Goal: Task Accomplishment & Management: Manage account settings

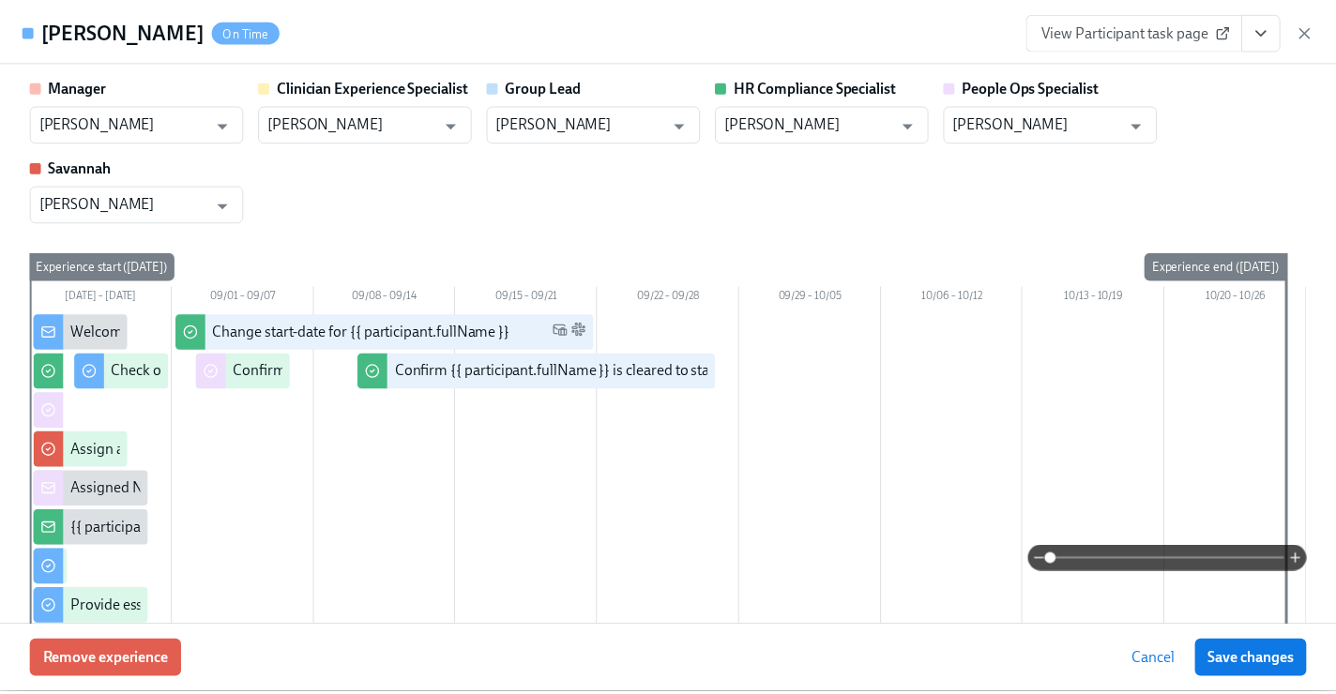
scroll to position [2189, 0]
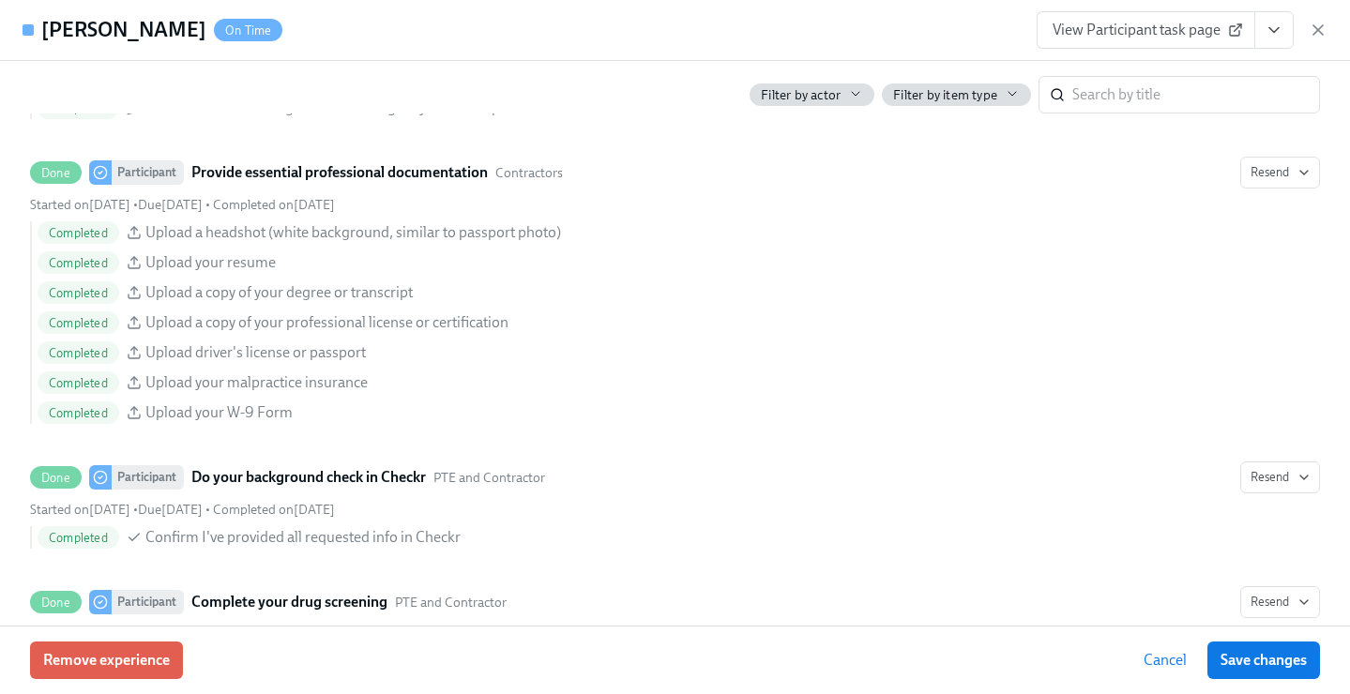
click at [1315, 32] on icon "button" at bounding box center [1318, 29] width 9 height 9
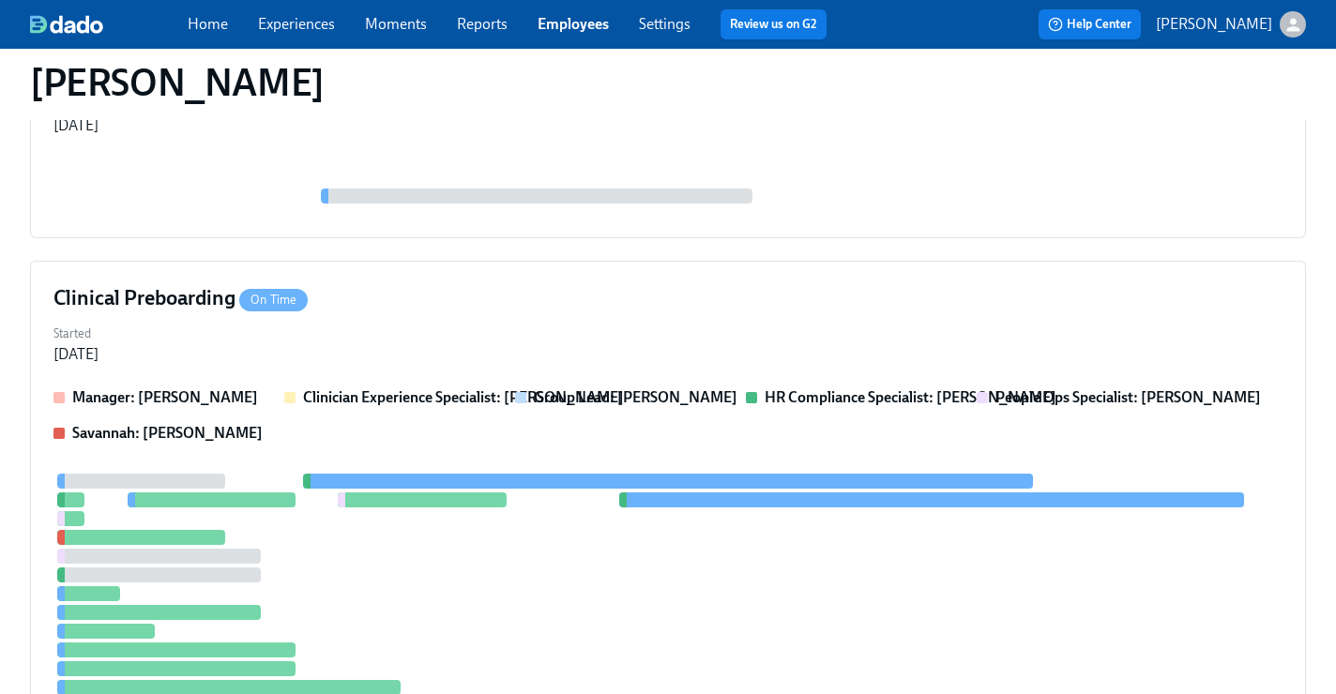
click at [582, 26] on link "Employees" at bounding box center [573, 24] width 71 height 18
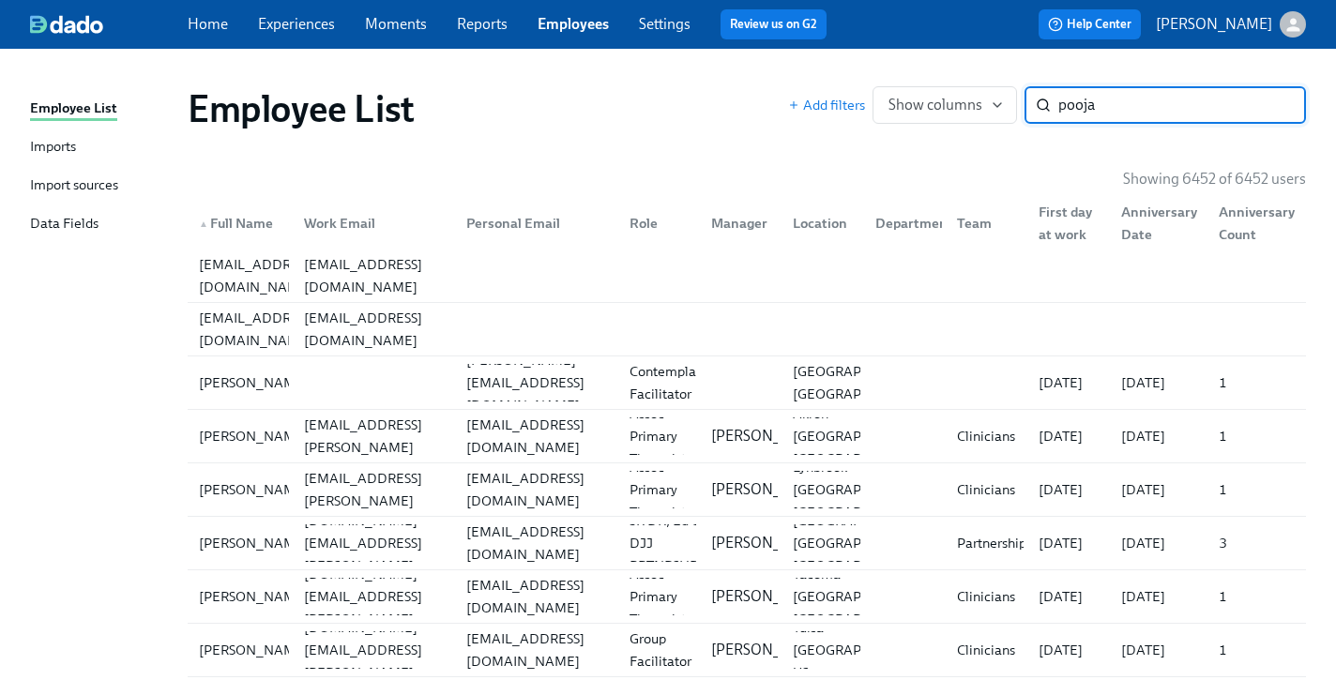
type input "pooja"
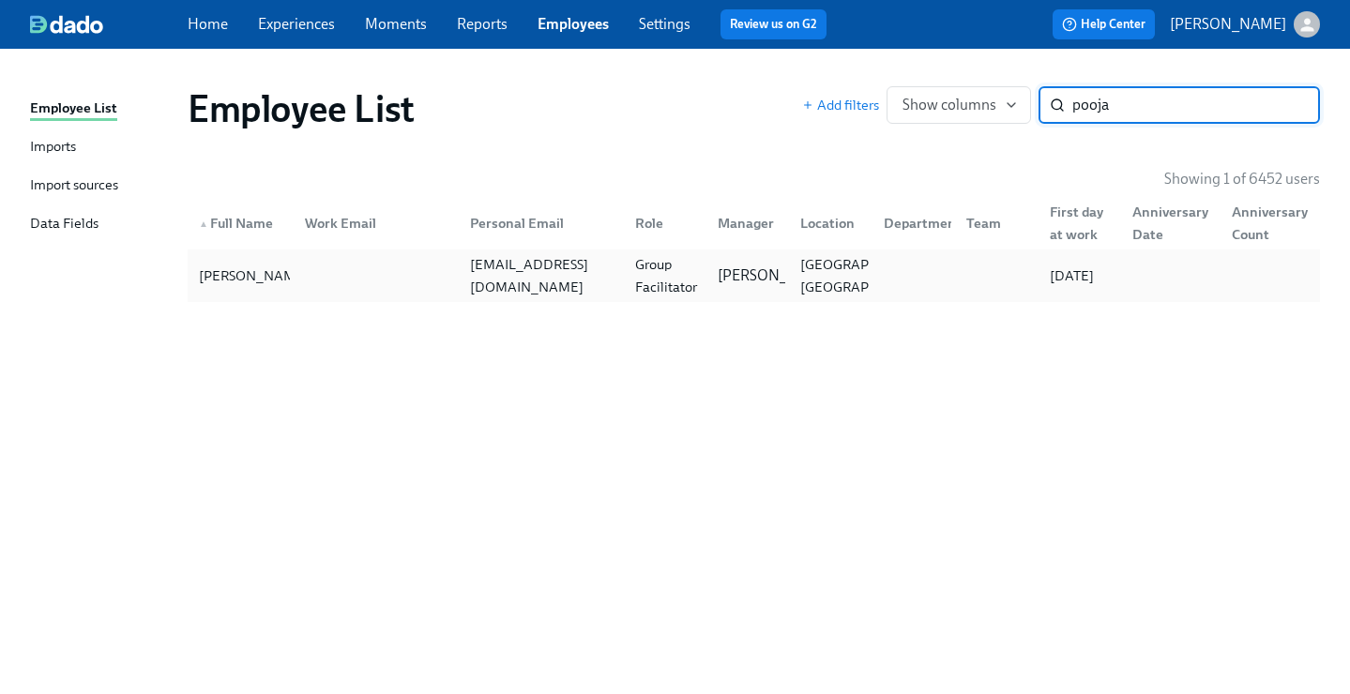
click at [590, 268] on div "poojambhula@gmail.com" at bounding box center [542, 275] width 158 height 45
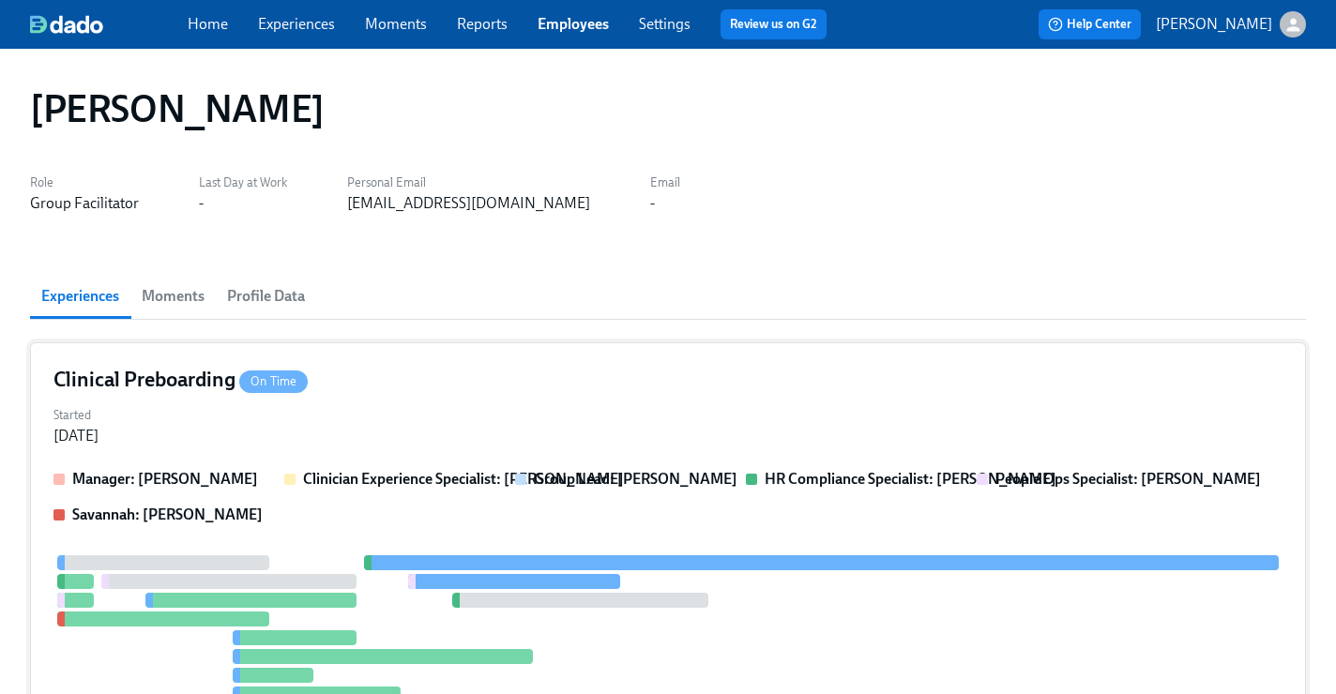
click at [470, 368] on div "Clinical Preboarding On Time" at bounding box center [667, 380] width 1229 height 28
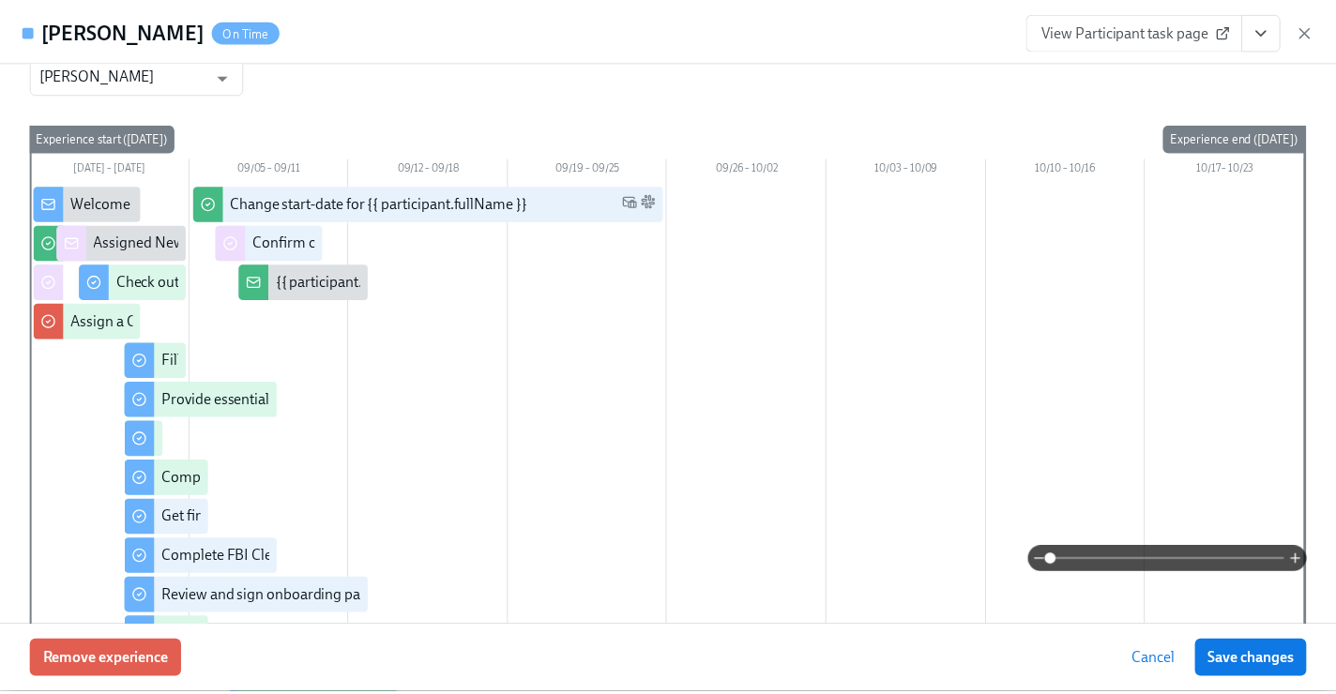
scroll to position [374, 0]
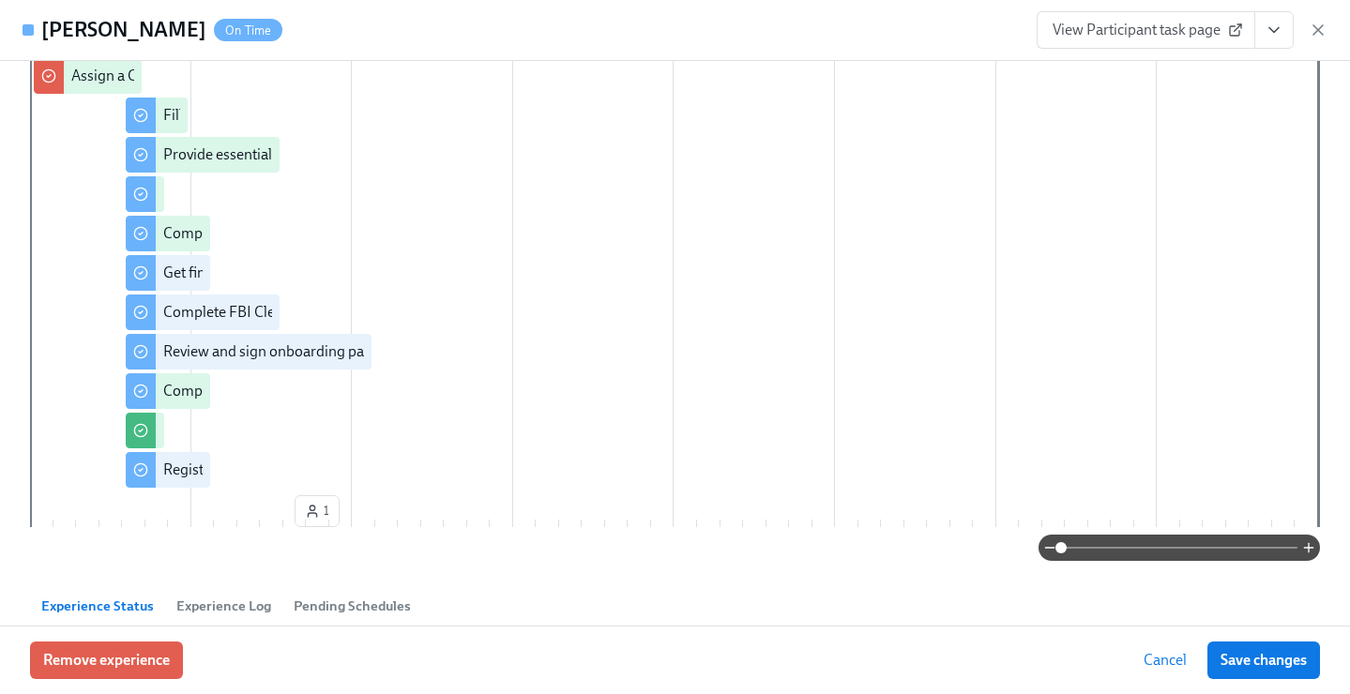
click at [1284, 32] on button "View task page" at bounding box center [1274, 30] width 39 height 38
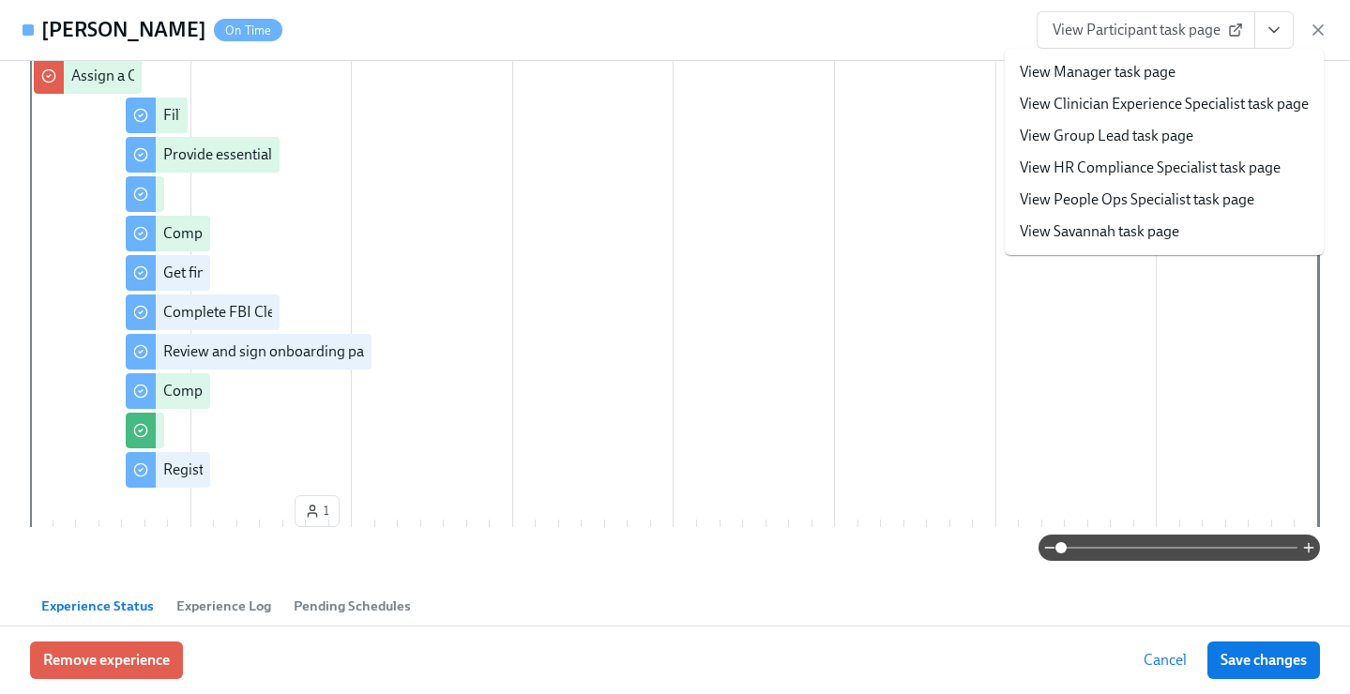
click at [1214, 196] on link "View People Ops Specialist task page" at bounding box center [1137, 200] width 235 height 21
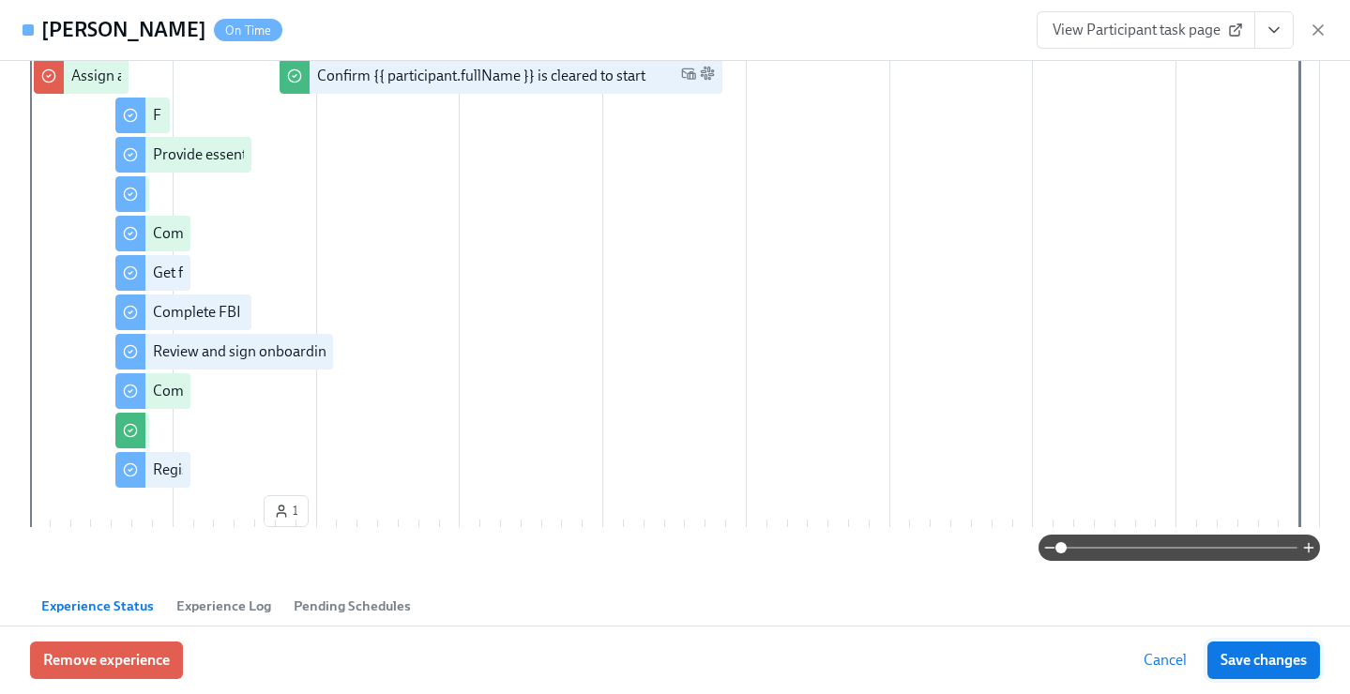
click at [1241, 643] on button "Save changes" at bounding box center [1264, 661] width 113 height 38
click at [1313, 21] on icon "button" at bounding box center [1318, 30] width 19 height 19
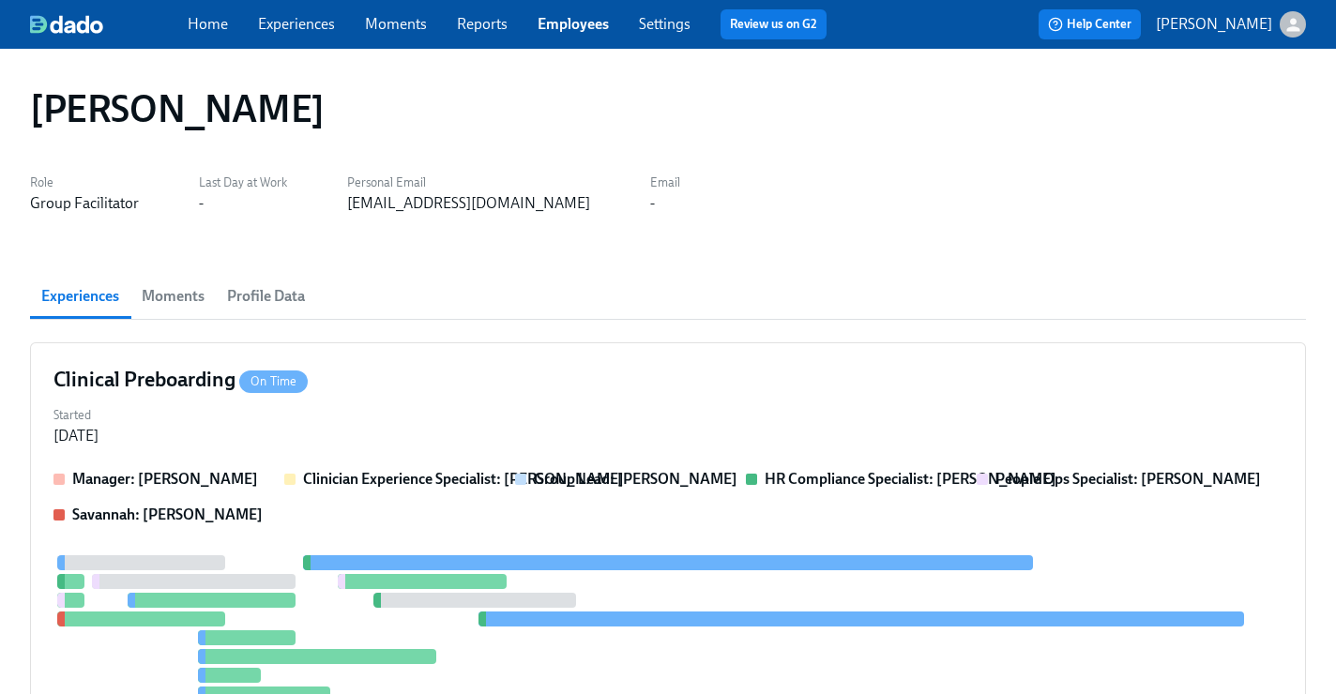
click at [555, 20] on link "Employees" at bounding box center [573, 24] width 71 height 18
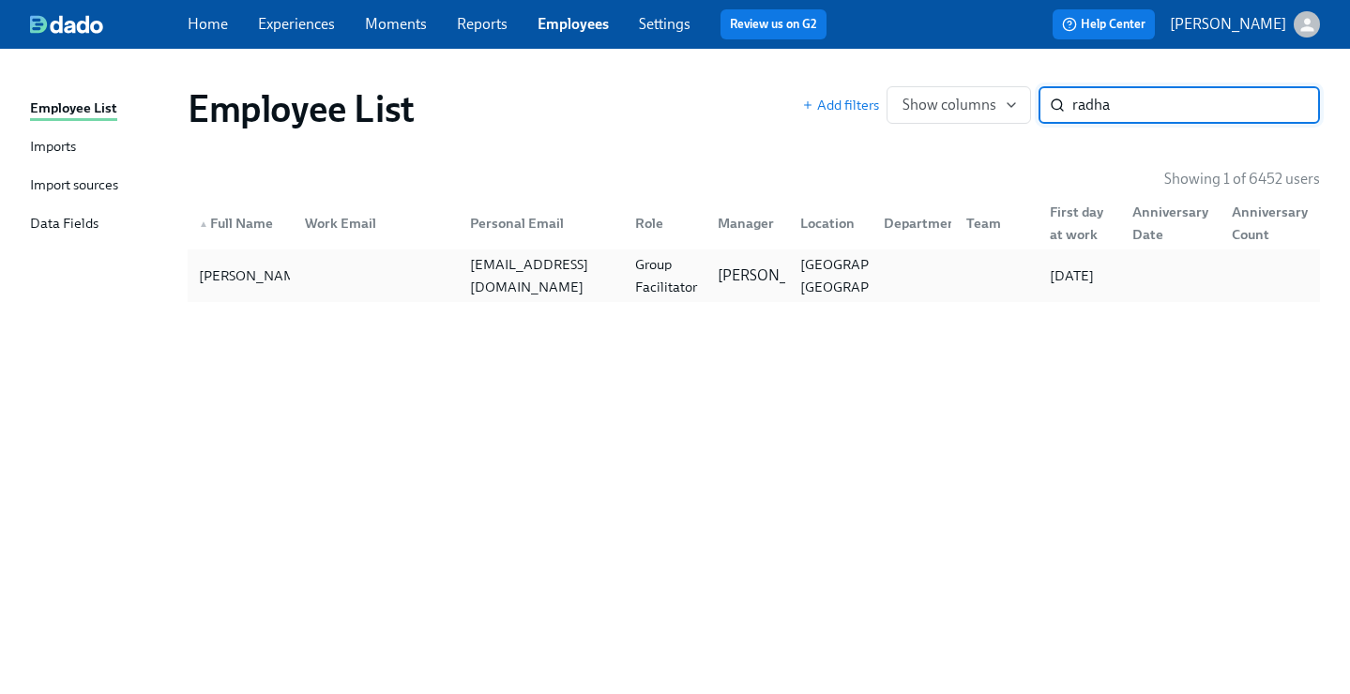
type input "radha"
click at [612, 271] on div "rkdalal@gmail.com" at bounding box center [537, 276] width 165 height 38
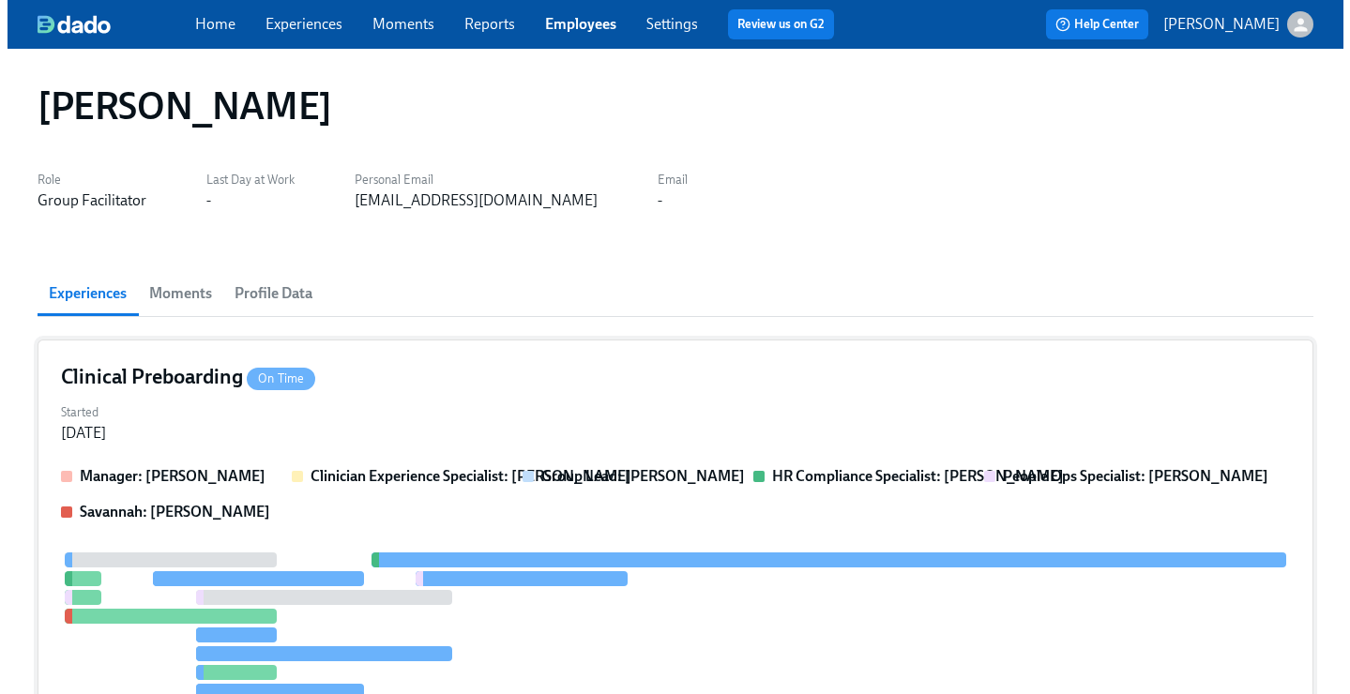
scroll to position [4, 0]
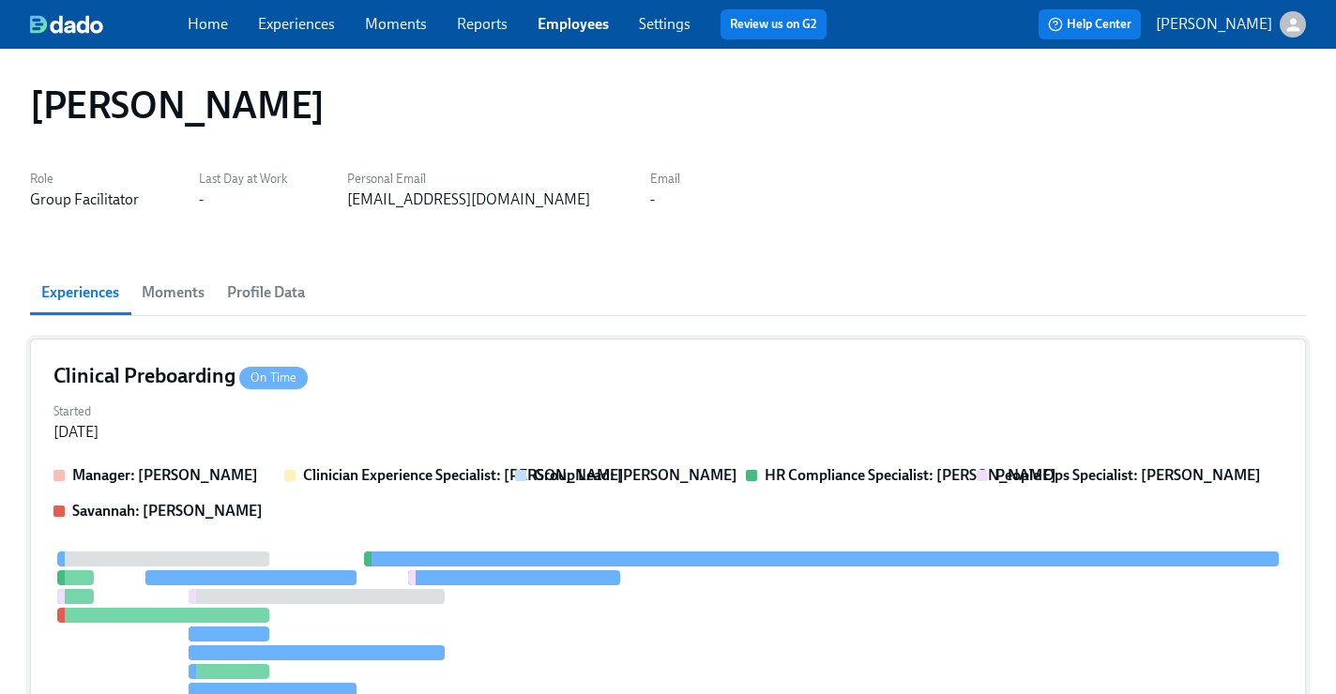
click at [682, 359] on div "Clinical Preboarding On Time Started Aug 30, 2025 Manager: Denise Chevalier Cli…" at bounding box center [668, 610] width 1276 height 542
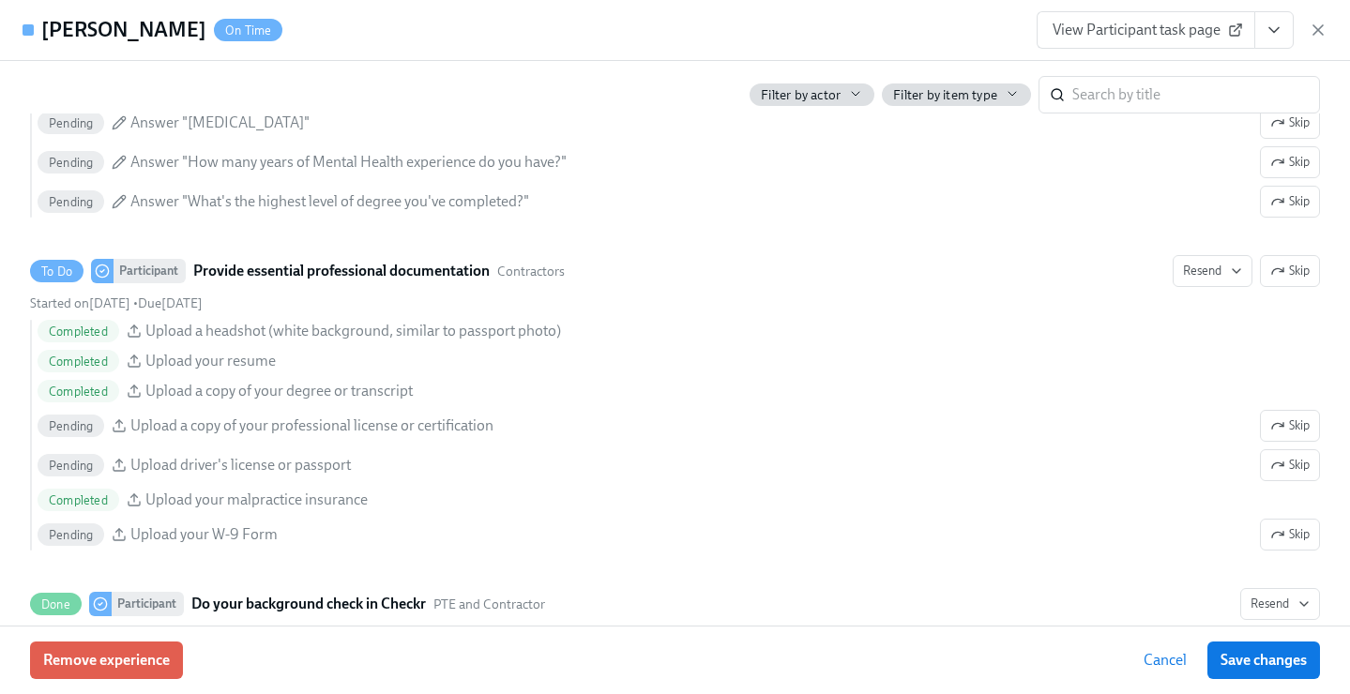
scroll to position [2325, 0]
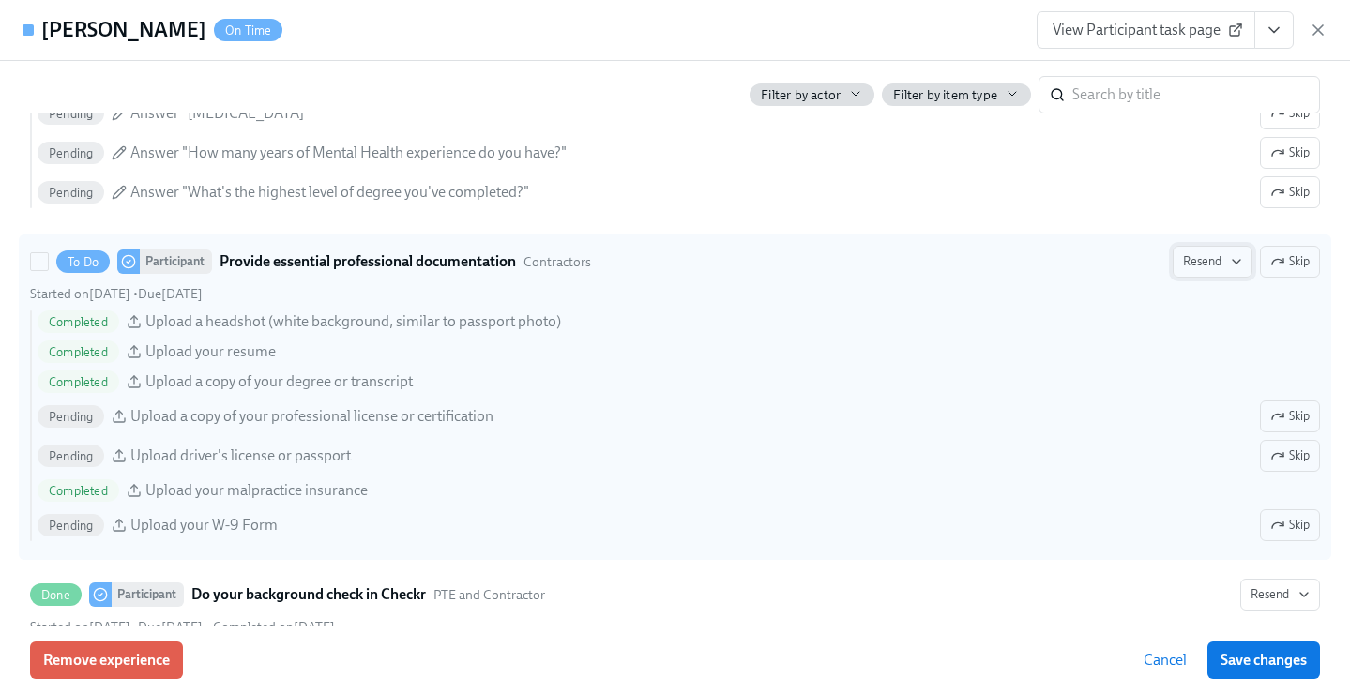
click at [1212, 261] on span "Resend" at bounding box center [1212, 261] width 59 height 19
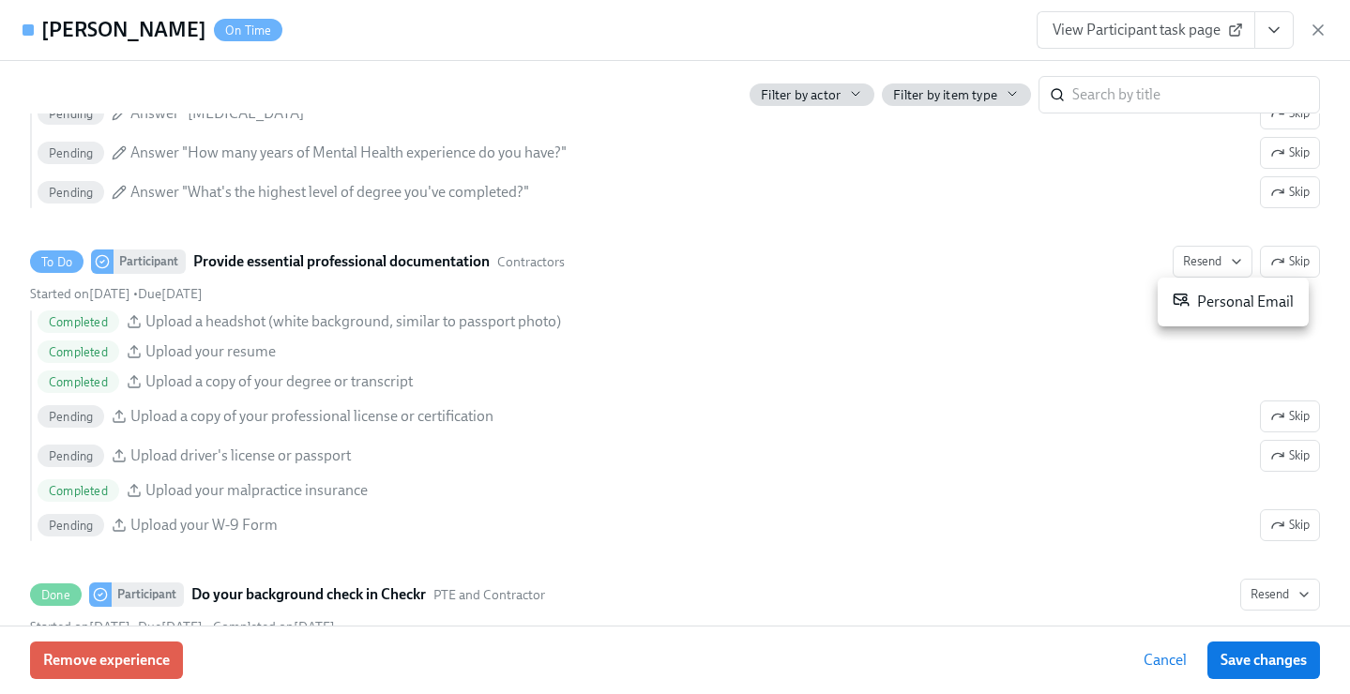
click at [1216, 292] on div "Personal Email" at bounding box center [1233, 302] width 121 height 23
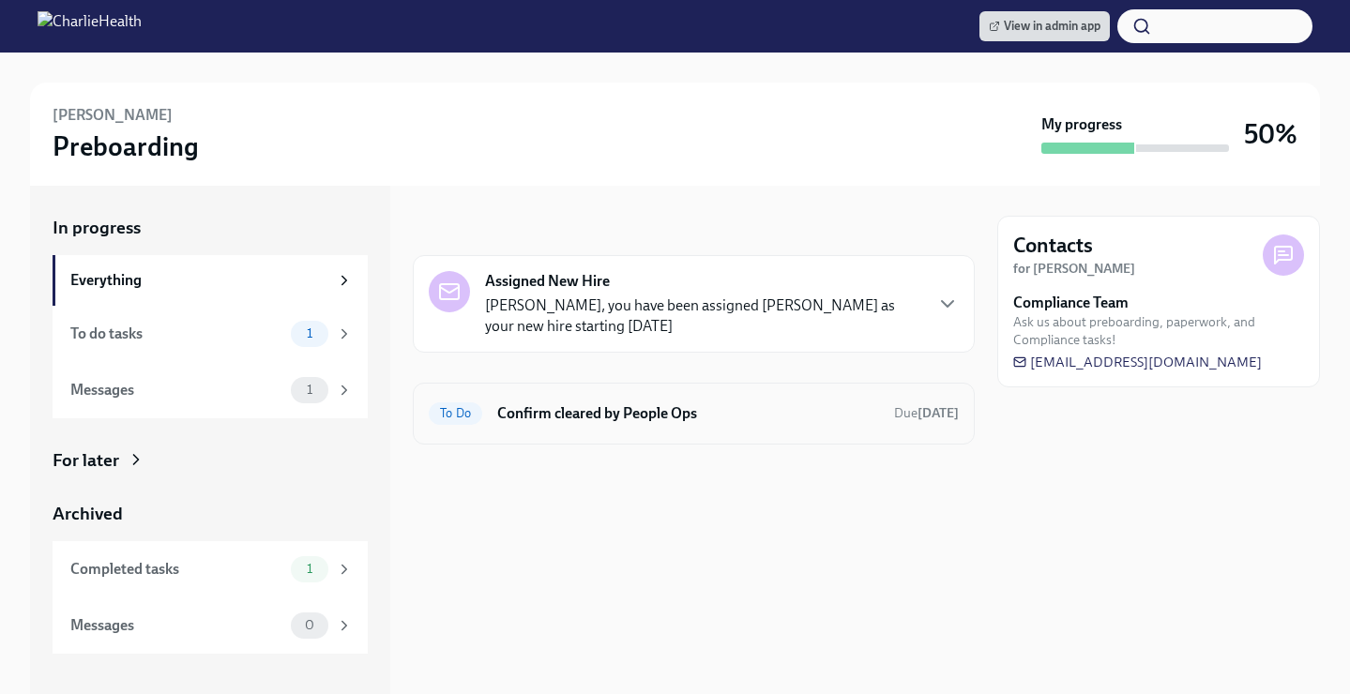
click at [626, 410] on h6 "Confirm cleared by People Ops" at bounding box center [688, 414] width 382 height 21
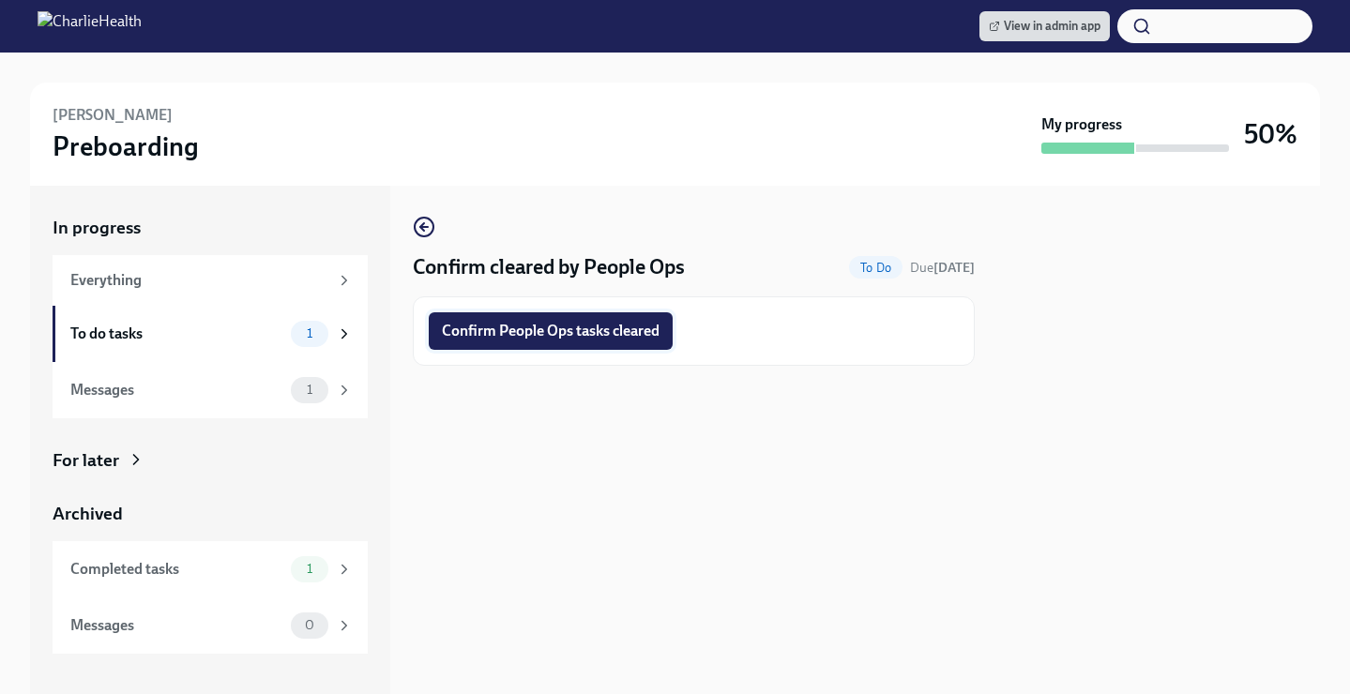
click at [598, 333] on span "Confirm People Ops tasks cleared" at bounding box center [551, 331] width 218 height 19
